Goal: Task Accomplishment & Management: Manage account settings

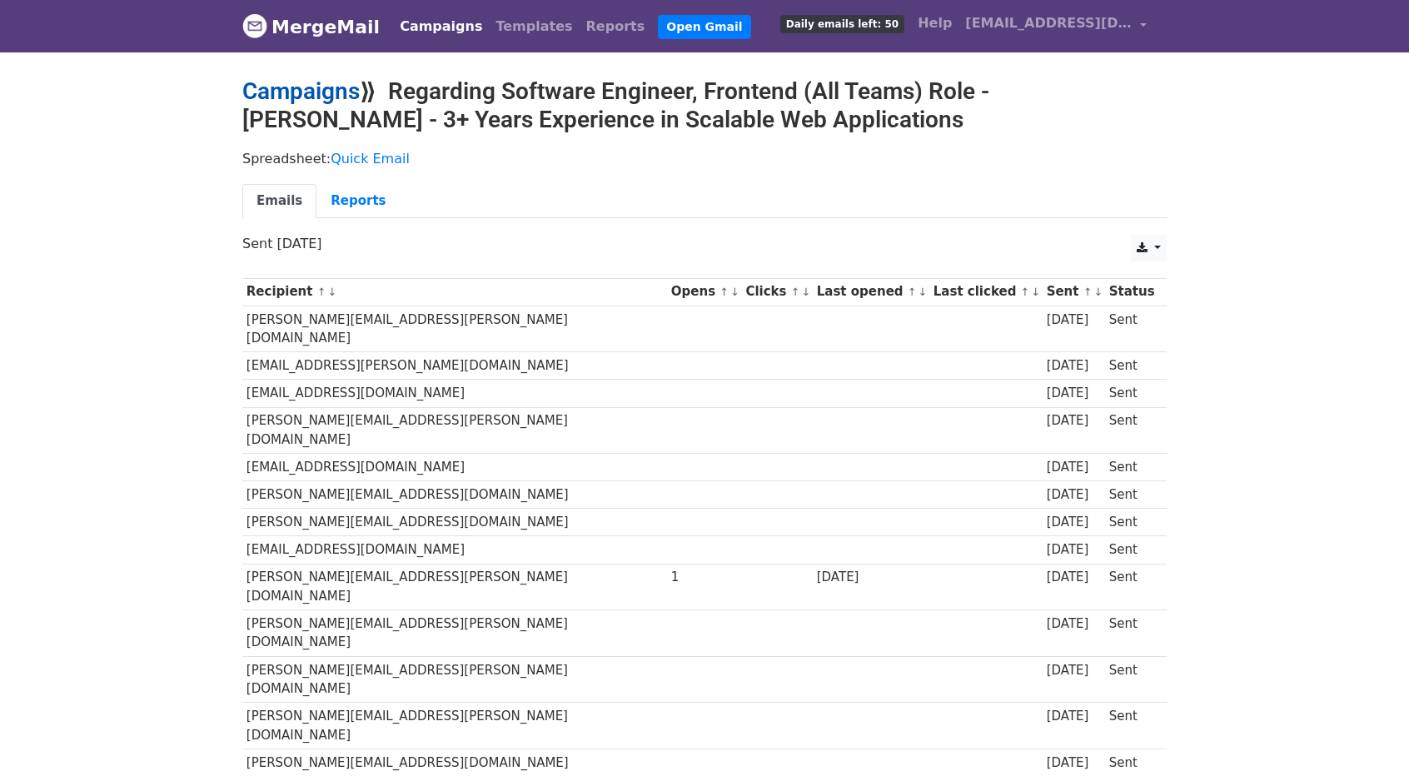
click at [291, 84] on link "Campaigns" at bounding box center [300, 90] width 117 height 27
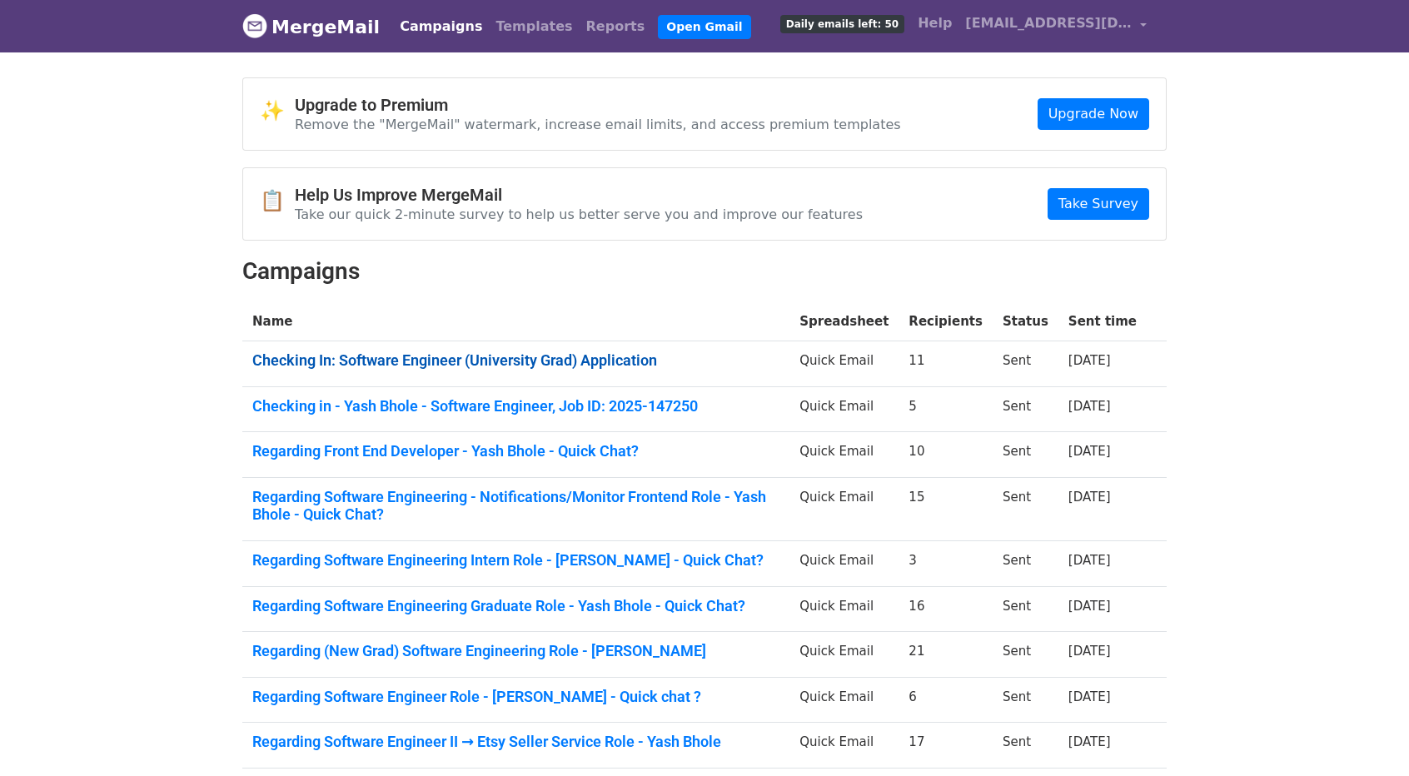
click at [563, 354] on link "Checking In: Software Engineer (University Grad) Application" at bounding box center [515, 360] width 527 height 18
click at [623, 400] on link "Checking in - Yash Bhole - Software Engineer, Job ID: 2025-147250" at bounding box center [515, 406] width 527 height 18
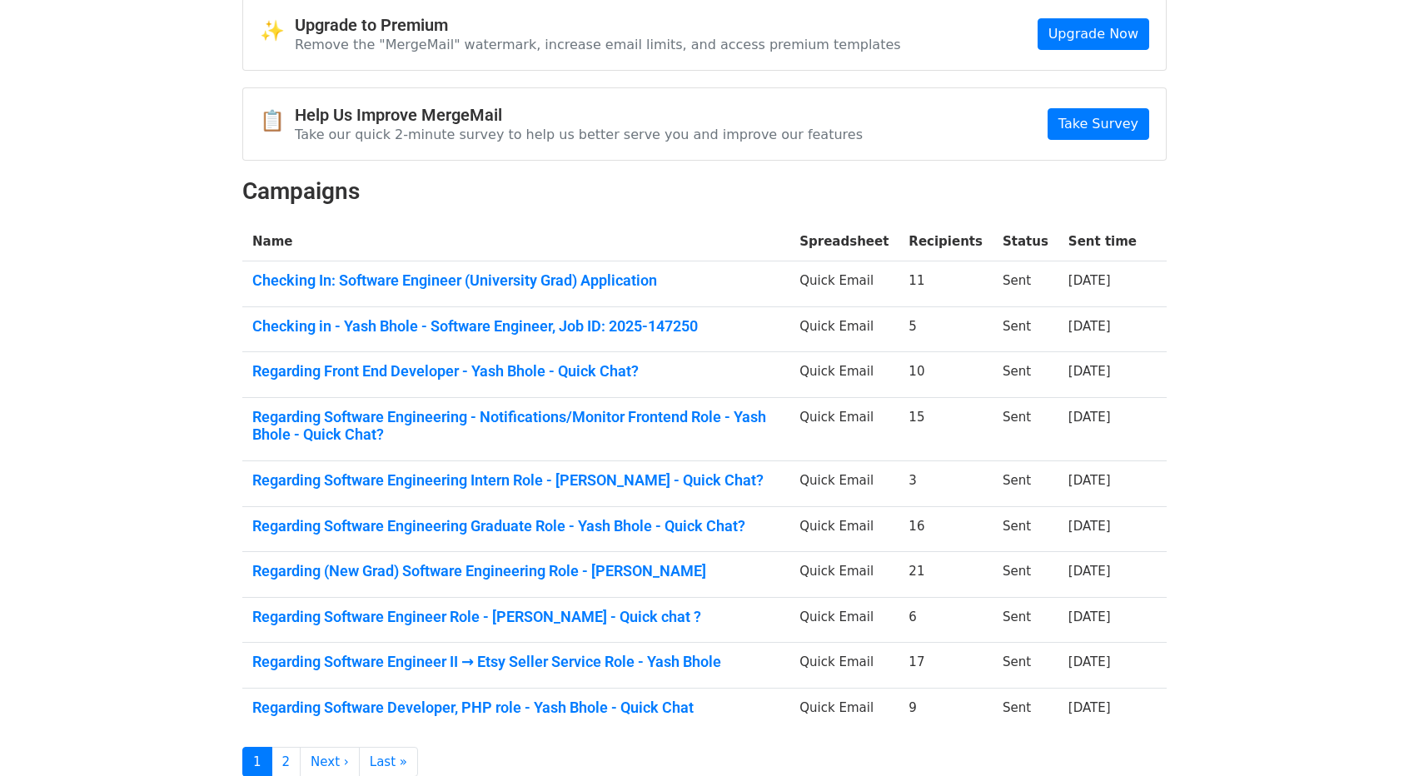
scroll to position [83, 0]
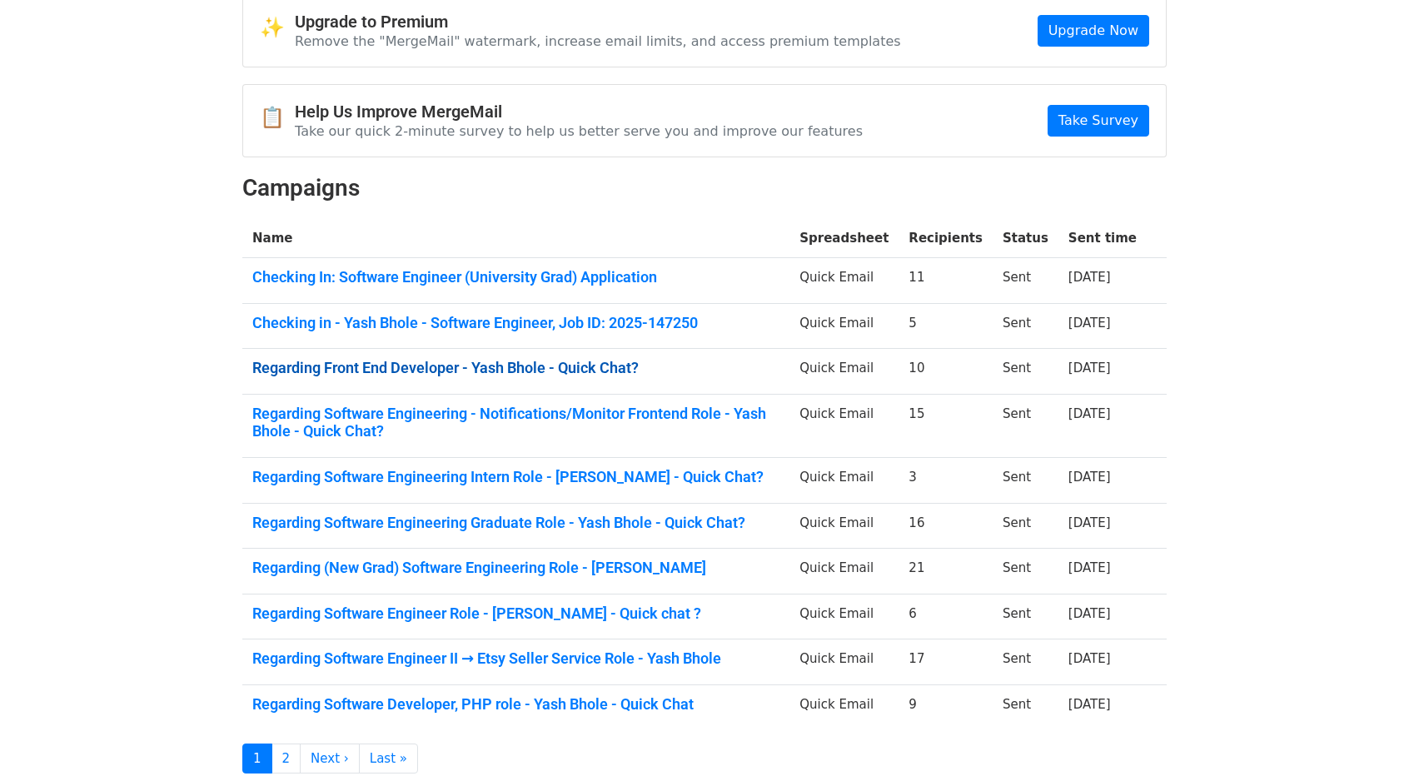
click at [531, 364] on link "Regarding Front End Developer - Yash Bhole - Quick Chat?" at bounding box center [515, 368] width 527 height 18
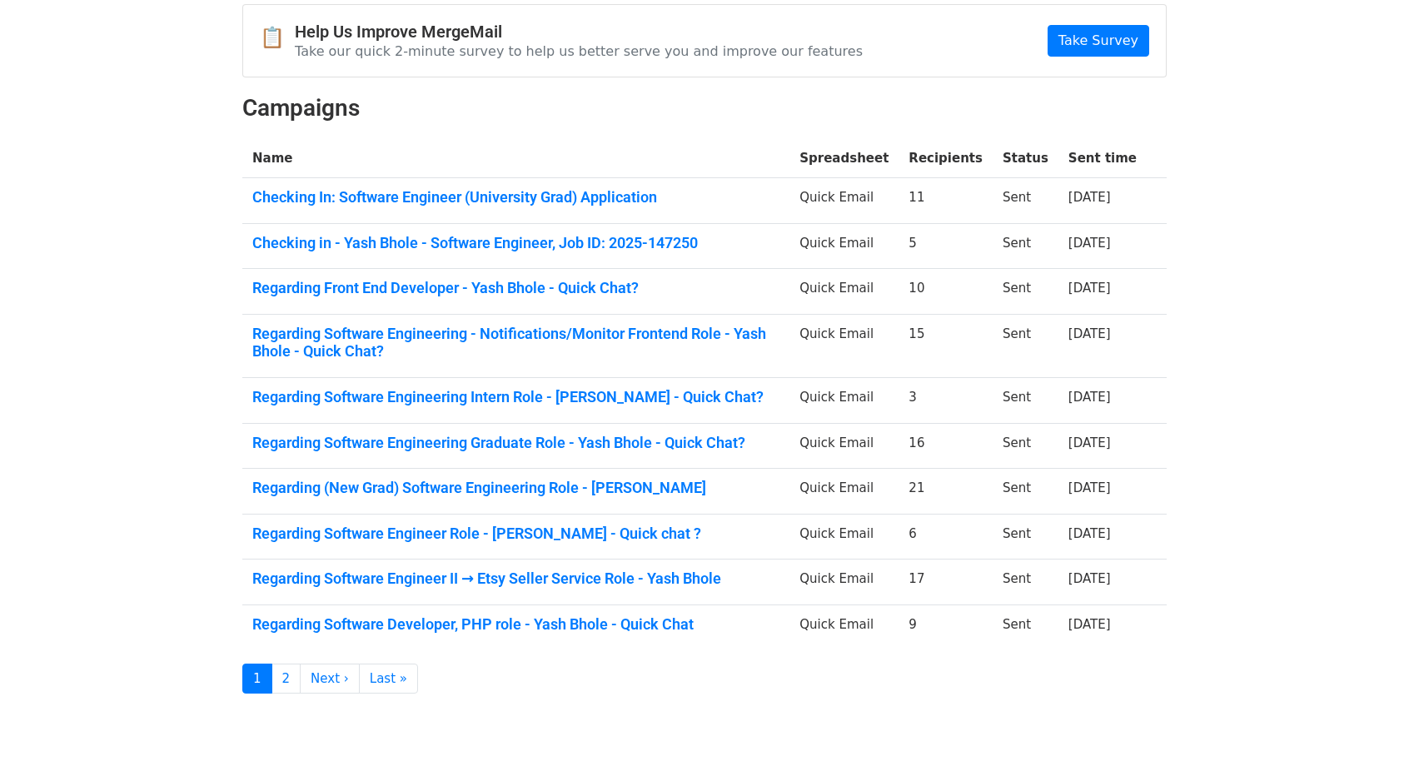
scroll to position [167, 0]
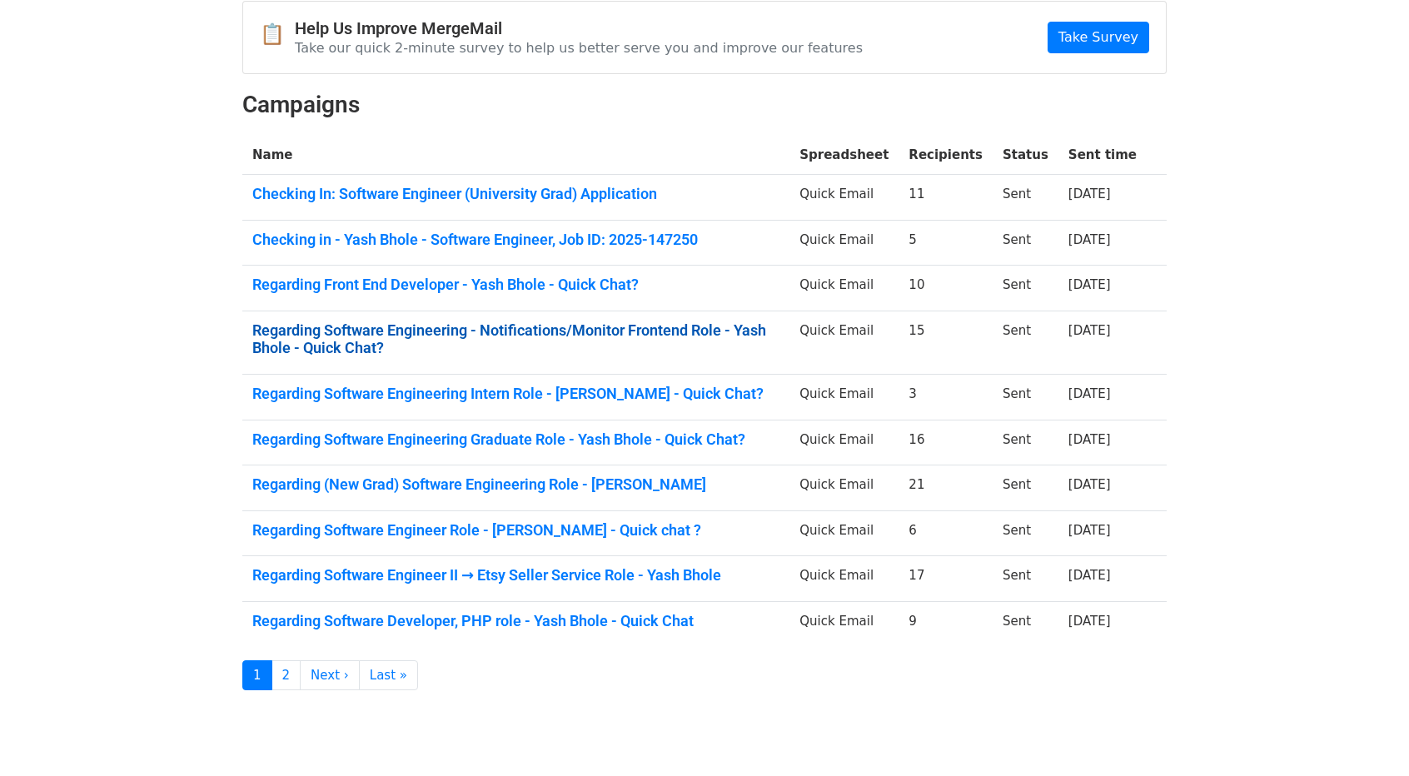
click at [613, 325] on link "Regarding Software Engineering - Notifications/Monitor Frontend Role - Yash Bho…" at bounding box center [515, 339] width 527 height 36
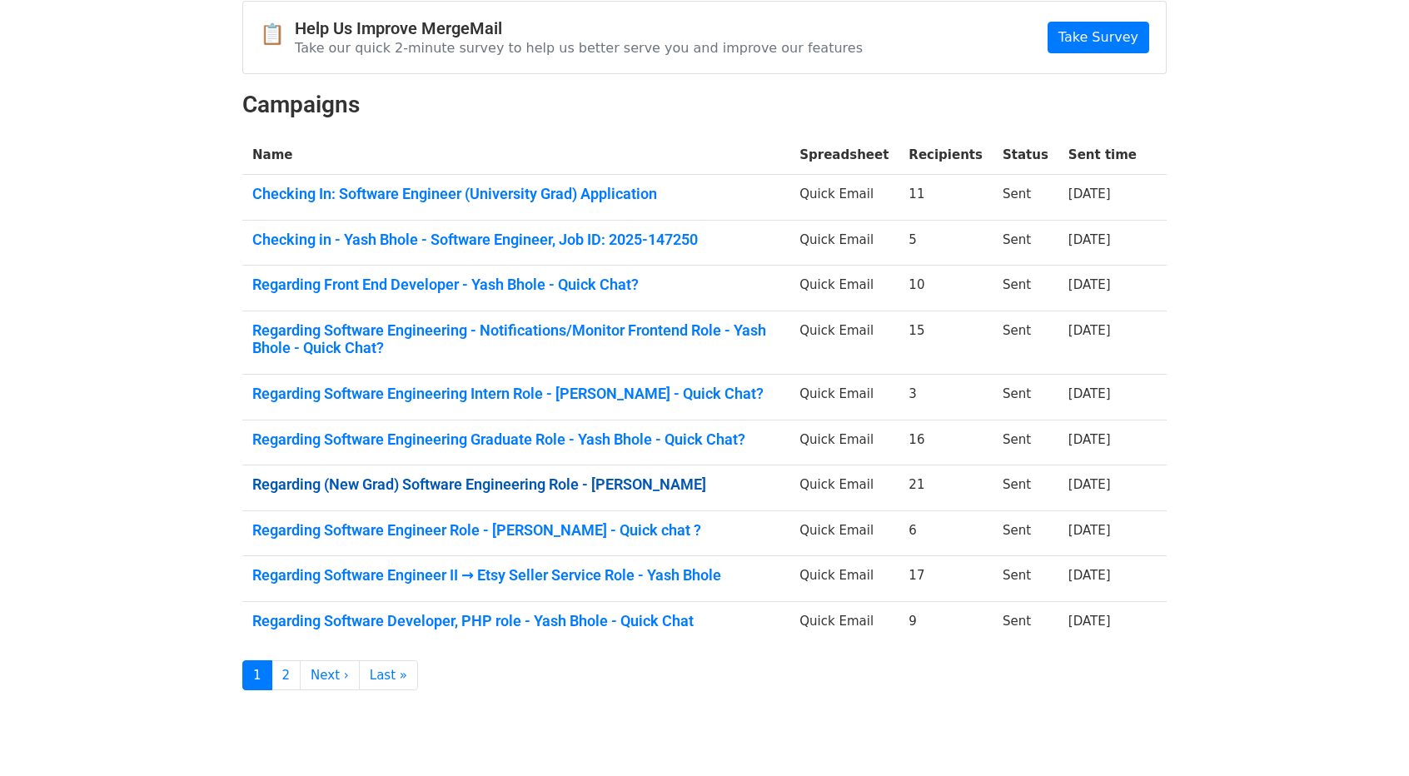
click at [519, 475] on link "Regarding (New Grad) Software Engineering Role - Yash Bhole" at bounding box center [515, 484] width 527 height 18
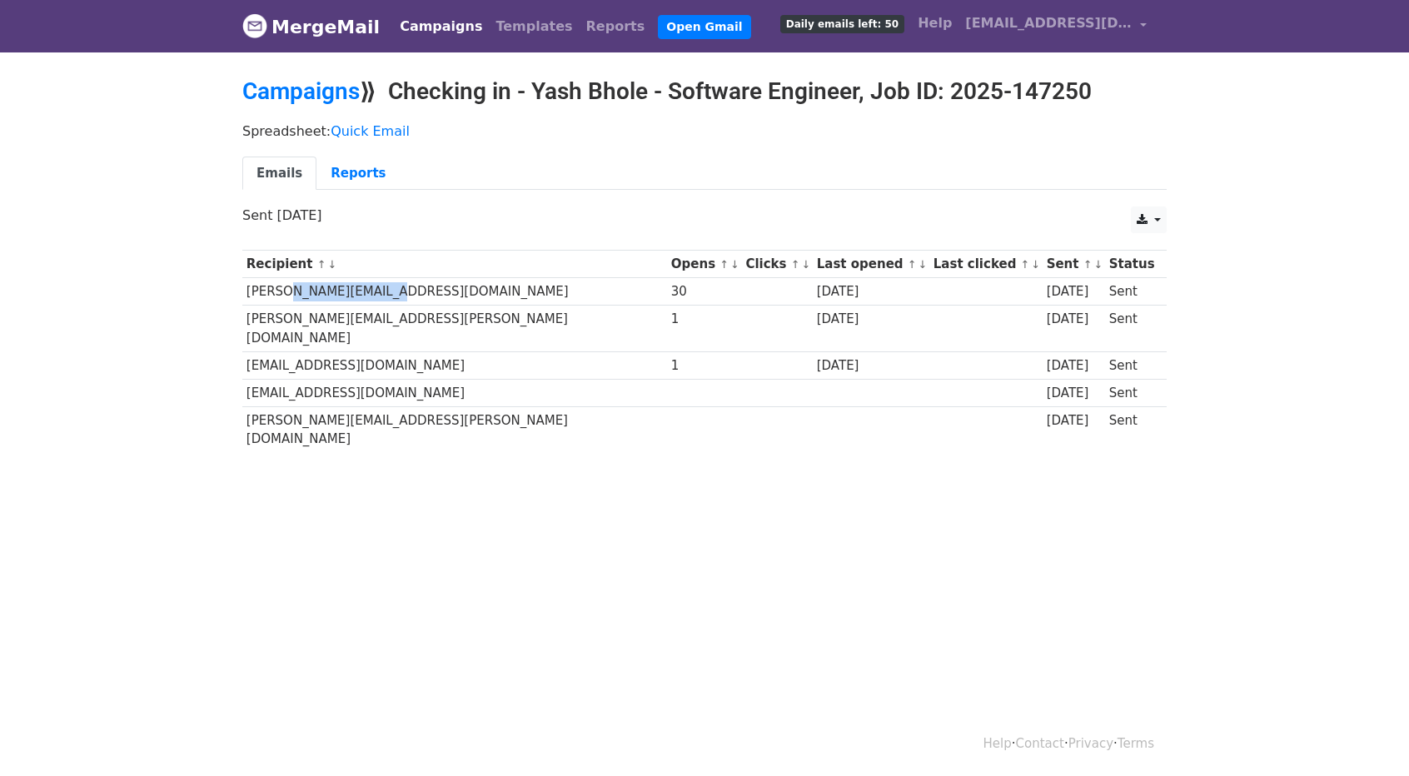
drag, startPoint x: 279, startPoint y: 284, endPoint x: 420, endPoint y: 271, distance: 141.2
click at [401, 273] on tbody "Recipient ↑ ↓ Opens ↑ ↓ Clicks ↑ ↓ Last opened ↑ ↓ Last clicked ↑ ↓ Sent ↑ ↓ St…" at bounding box center [704, 352] width 924 height 202
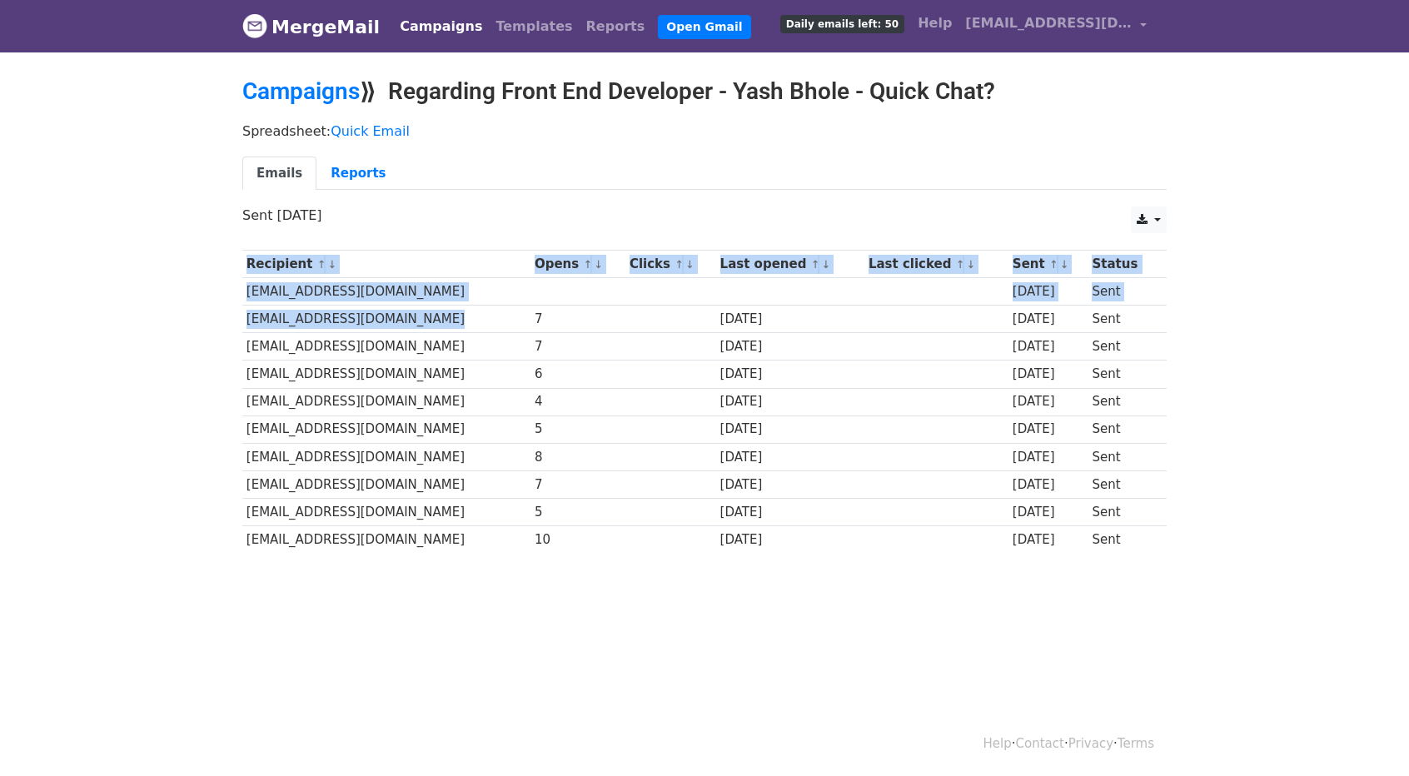
drag, startPoint x: 405, startPoint y: 310, endPoint x: 241, endPoint y: 301, distance: 164.2
click at [241, 301] on div "Recipient ↑ ↓ Opens ↑ ↓ Clicks ↑ ↓ Last opened ↑ ↓ Last clicked ↑ ↓ Sent ↑ ↓ St…" at bounding box center [704, 403] width 949 height 325
click at [271, 317] on td "myokosuk@crateandbarrel.com" at bounding box center [386, 319] width 288 height 27
drag, startPoint x: 240, startPoint y: 312, endPoint x: 278, endPoint y: 321, distance: 39.4
click at [272, 321] on div "Recipient ↑ ↓ Opens ↑ ↓ Clicks ↑ ↓ Last opened ↑ ↓ Last clicked ↑ ↓ Sent ↑ ↓ St…" at bounding box center [704, 403] width 949 height 325
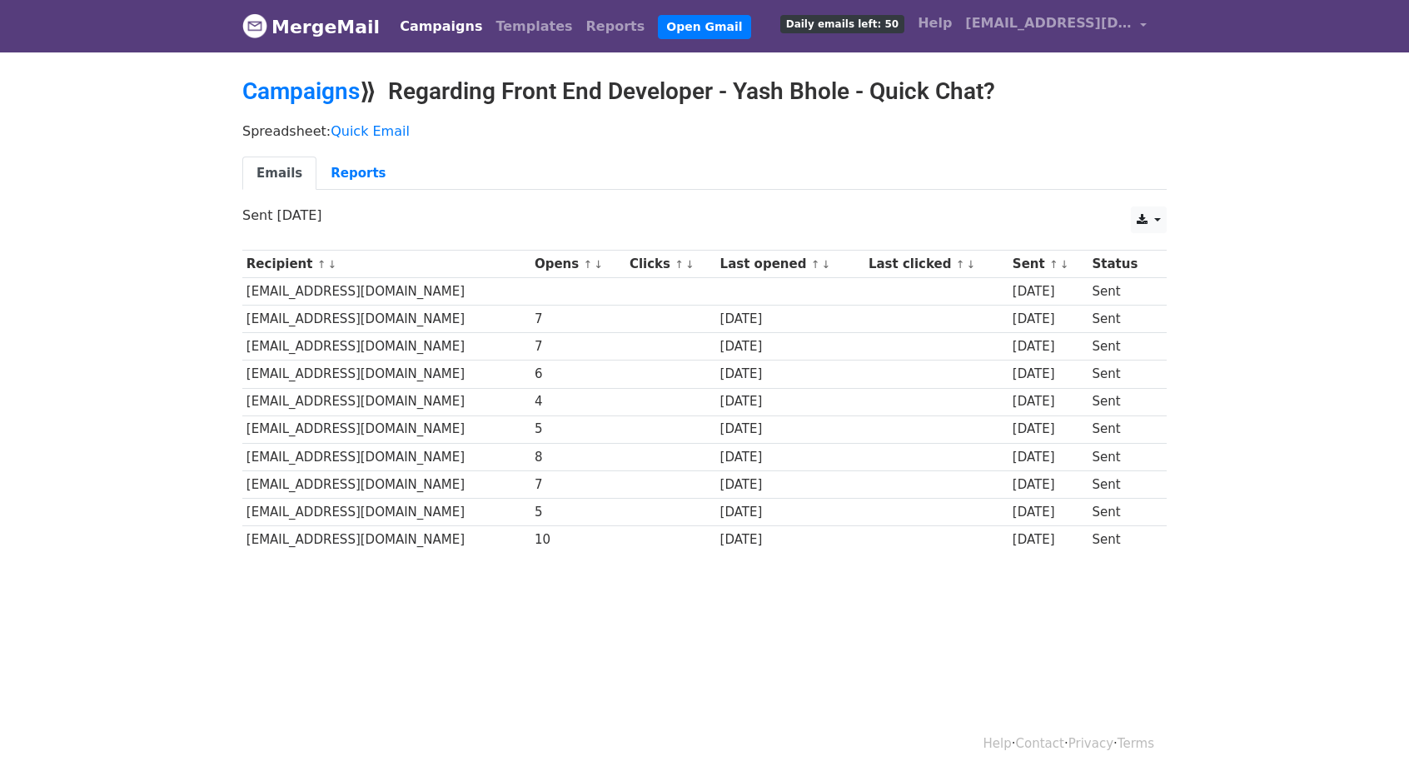
click at [283, 321] on td "myokosuk@crateandbarrel.com" at bounding box center [386, 319] width 288 height 27
drag, startPoint x: 248, startPoint y: 312, endPoint x: 423, endPoint y: 316, distance: 174.9
click at [423, 316] on td "myokosuk@crateandbarrel.com" at bounding box center [386, 319] width 288 height 27
copy td "myokosuk@crateandbarrel.com"
click at [590, 370] on div "6" at bounding box center [577, 374] width 87 height 19
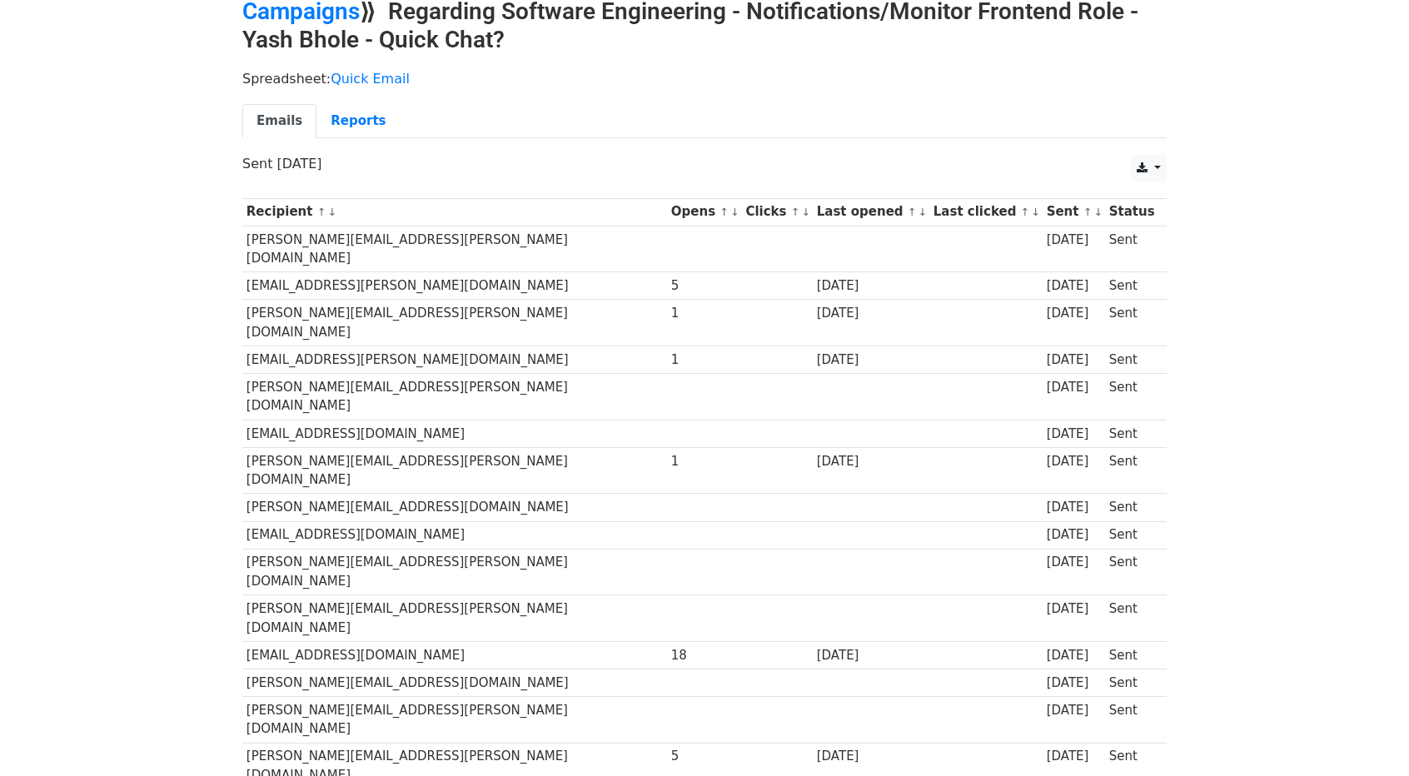
scroll to position [83, 0]
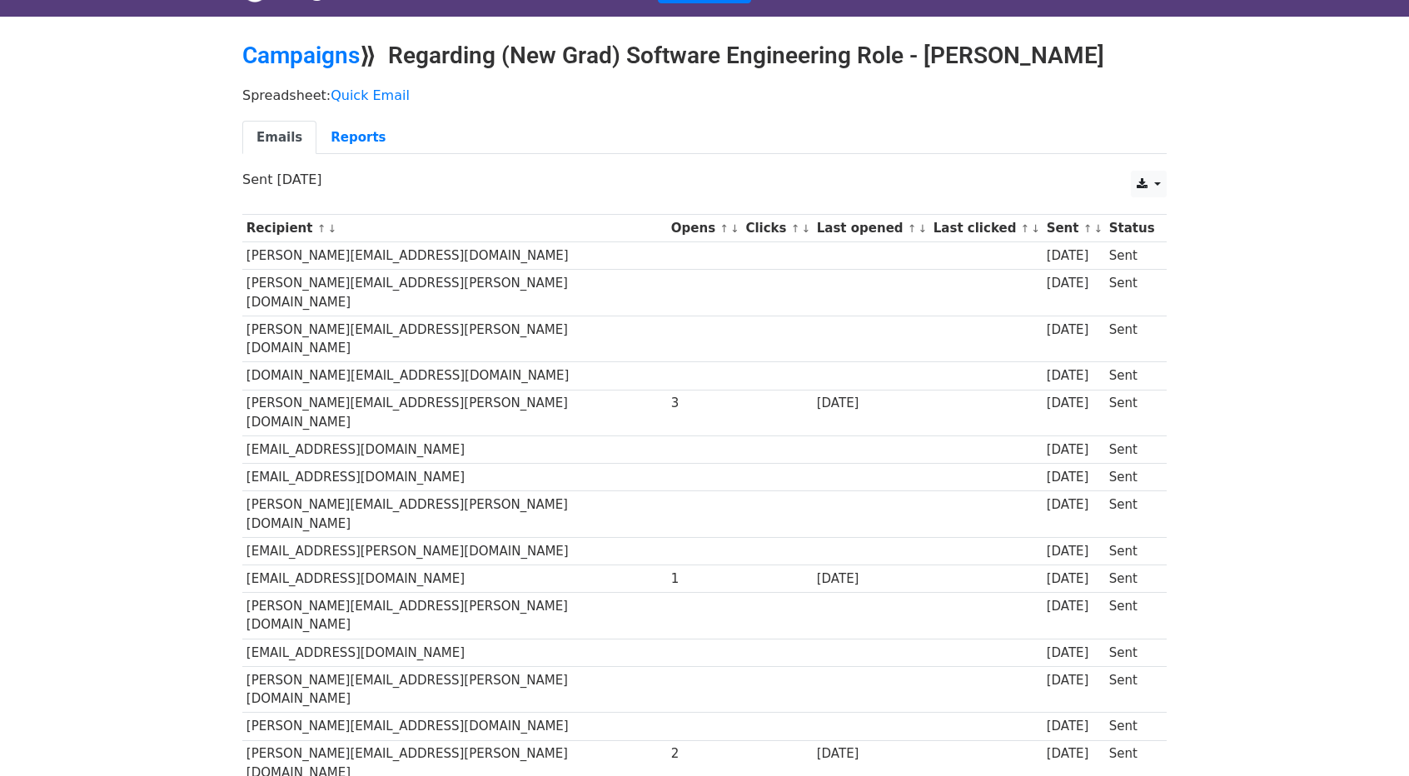
scroll to position [167, 0]
